Goal: Find specific page/section

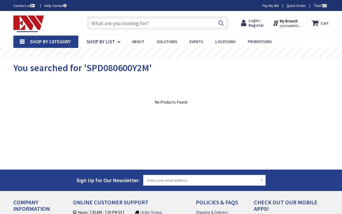
type input "[STREET_ADDRESS][US_STATE]"
